Goal: Transaction & Acquisition: Purchase product/service

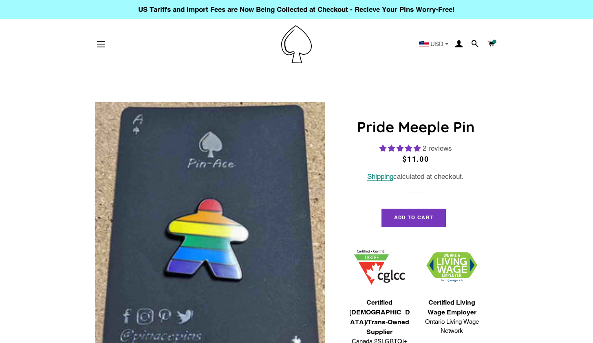
select select "**********"
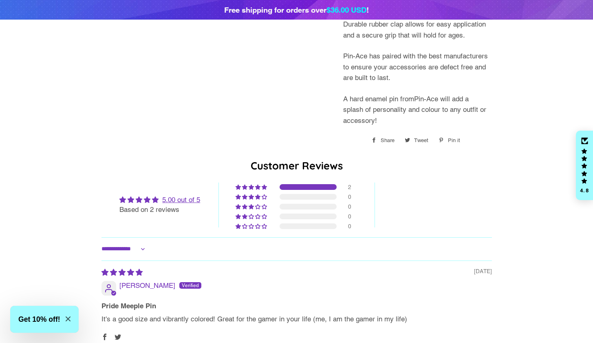
scroll to position [1046, 0]
